Goal: Manage account settings

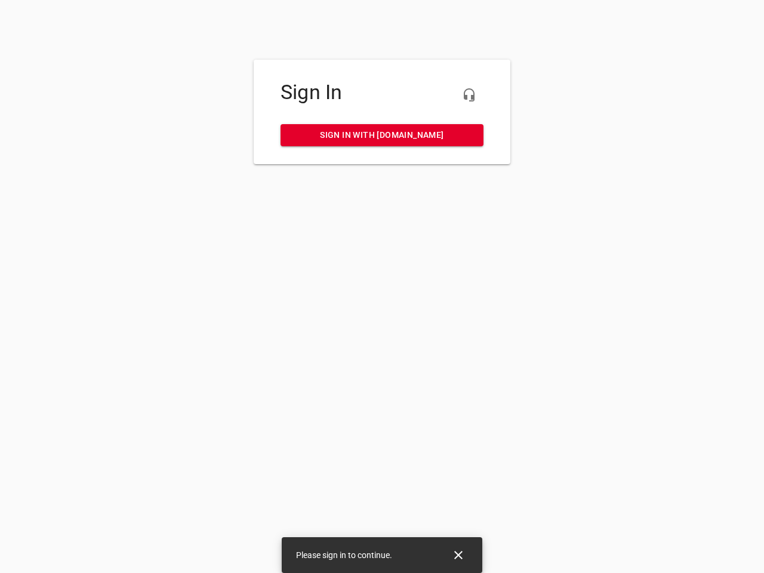
click at [469, 95] on icon "button" at bounding box center [469, 95] width 14 height 14
click at [459, 555] on icon "Close" at bounding box center [458, 555] width 8 height 8
